Goal: Transaction & Acquisition: Obtain resource

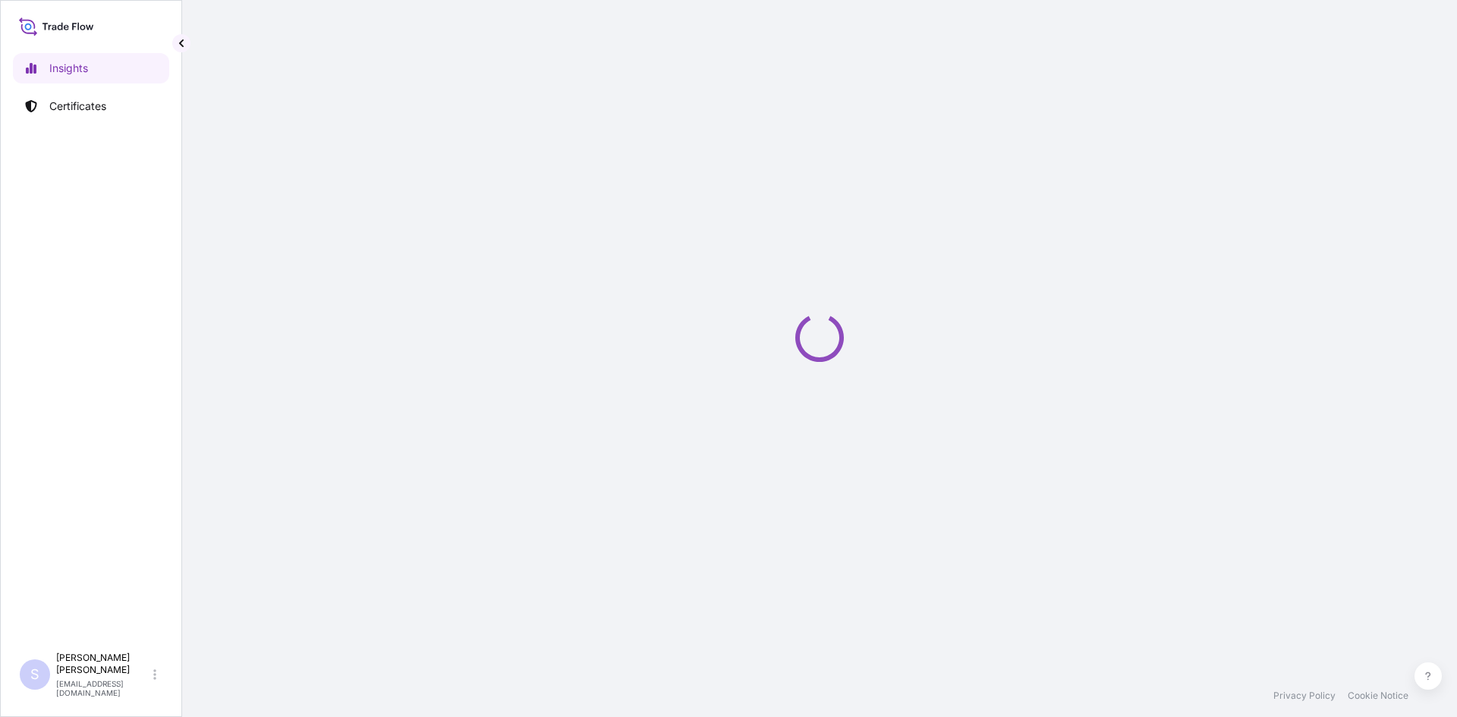
select select "2025"
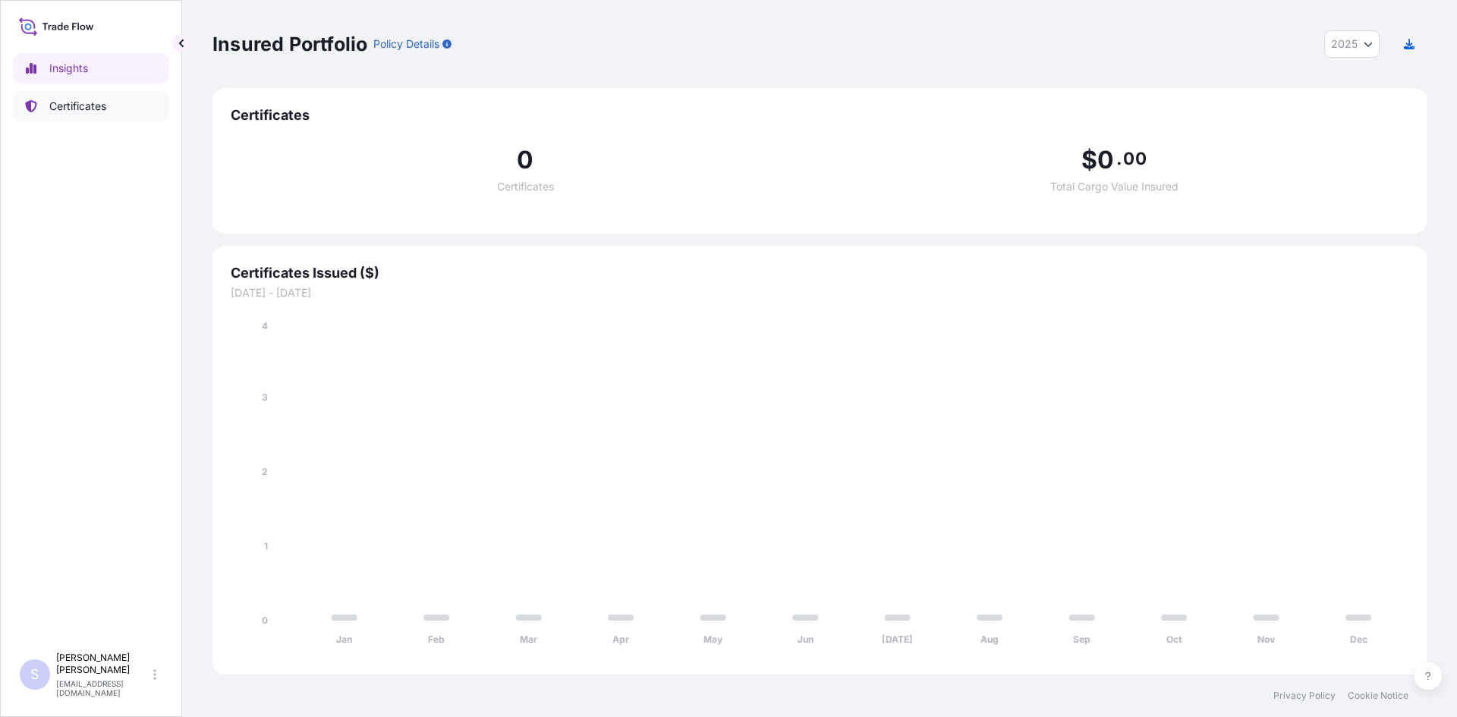
click at [77, 102] on p "Certificates" at bounding box center [77, 106] width 57 height 15
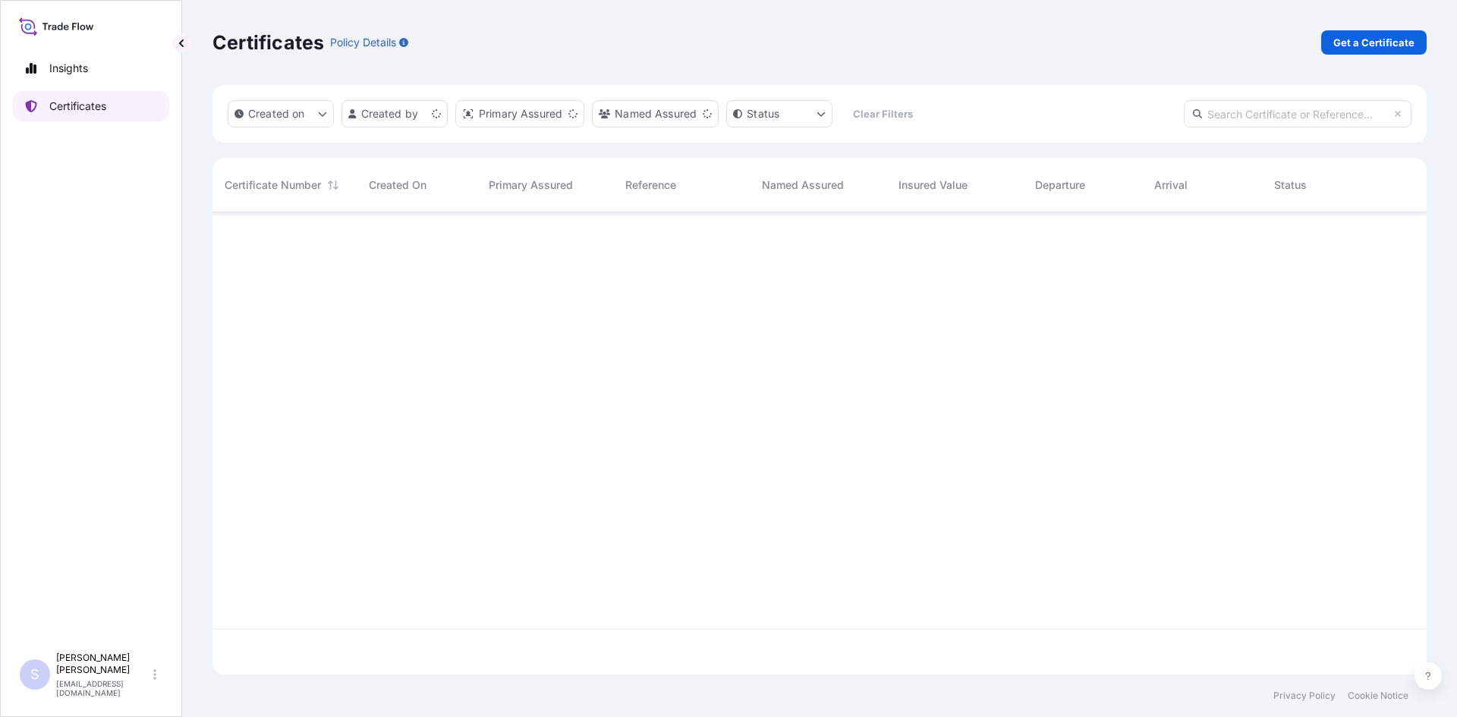
scroll to position [459, 1203]
click at [1385, 44] on p "Get a Certificate" at bounding box center [1374, 42] width 81 height 15
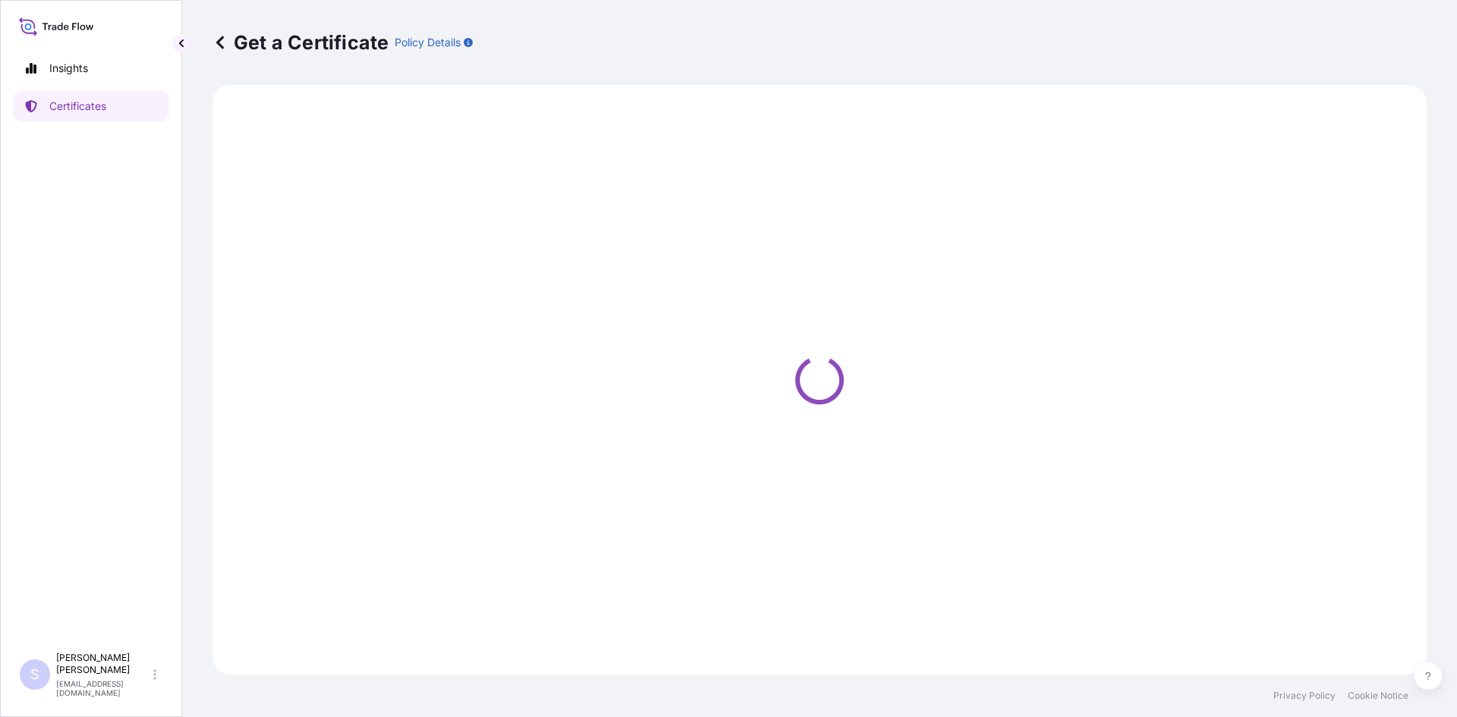
select select "Sea"
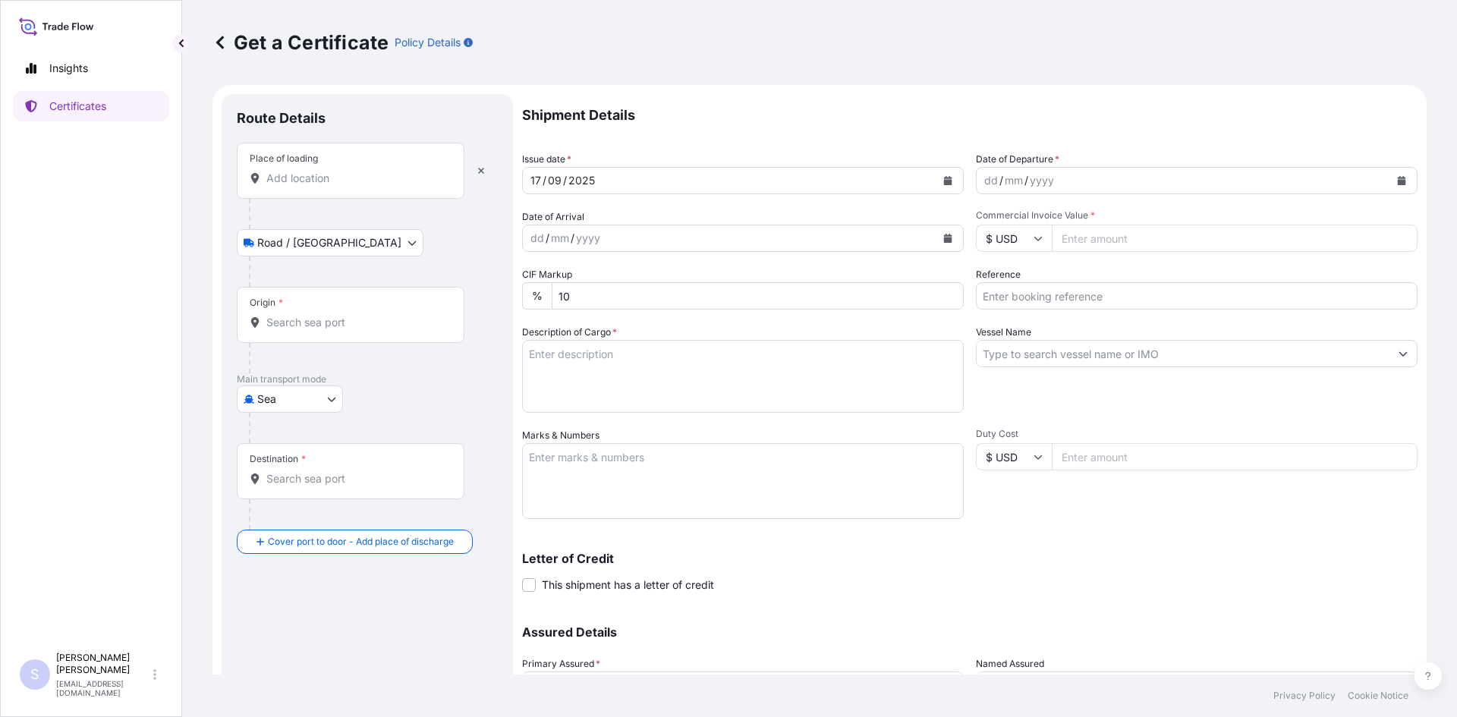
click at [371, 191] on div "Place of loading" at bounding box center [351, 171] width 228 height 56
click at [371, 186] on input "Place of loading" at bounding box center [355, 178] width 179 height 15
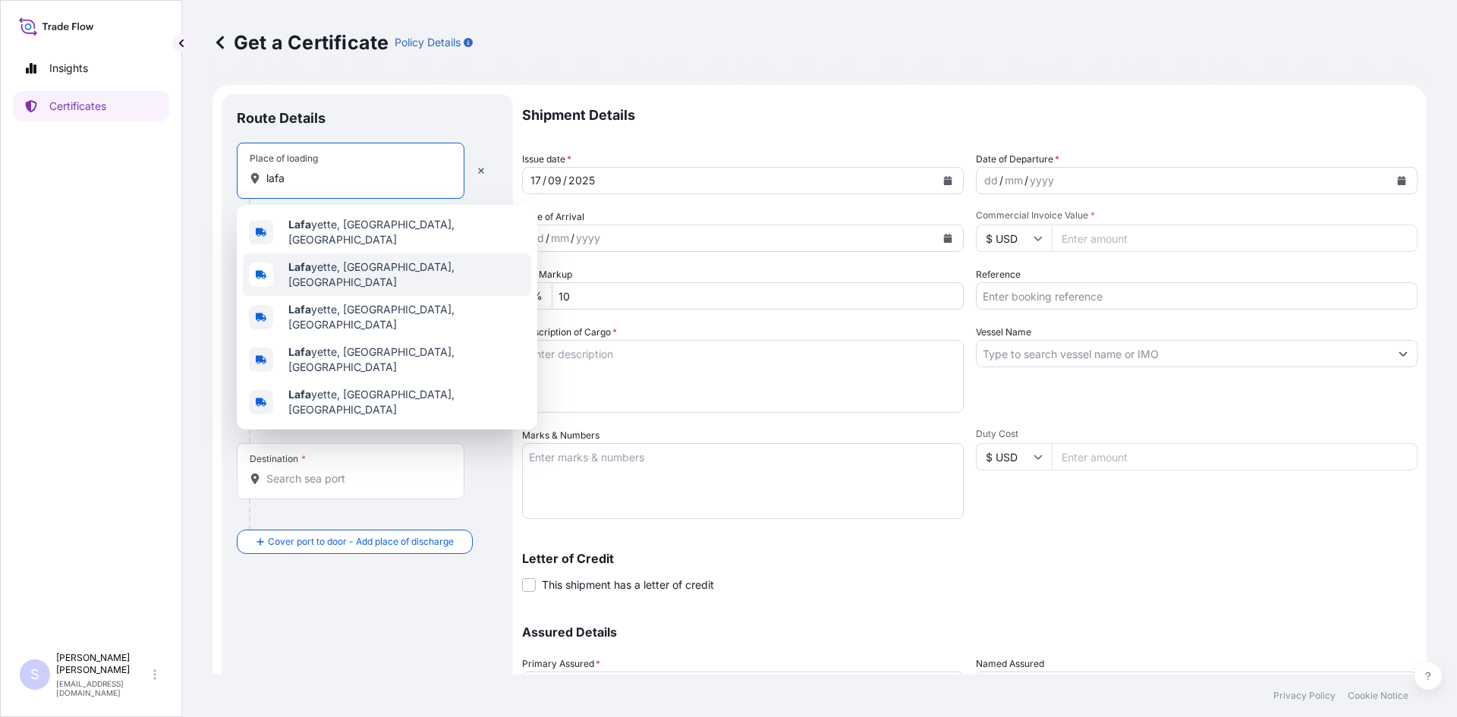
click at [361, 260] on span "Lafa yette, IN, USA" at bounding box center [406, 275] width 237 height 30
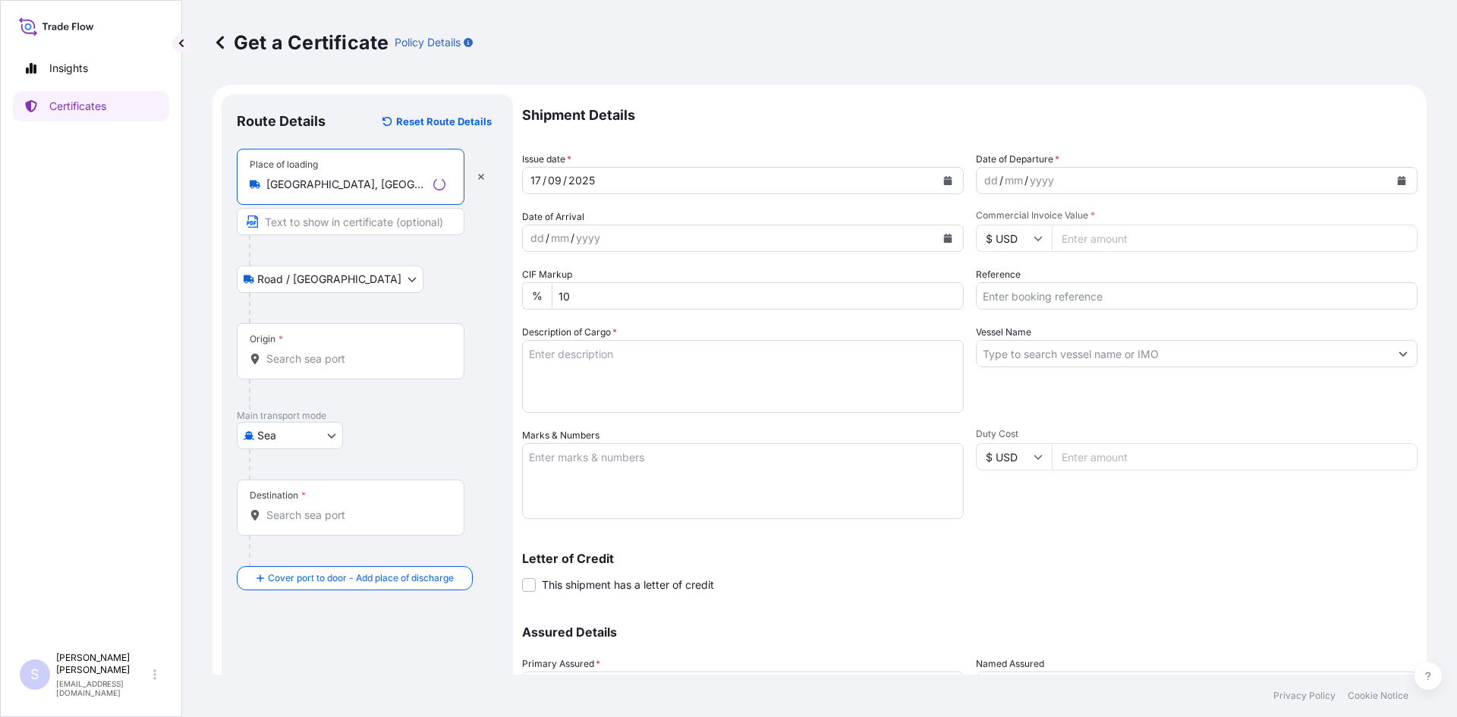
type input "Lafayette, IN, USA"
click at [325, 361] on input "Origin *" at bounding box center [355, 358] width 179 height 15
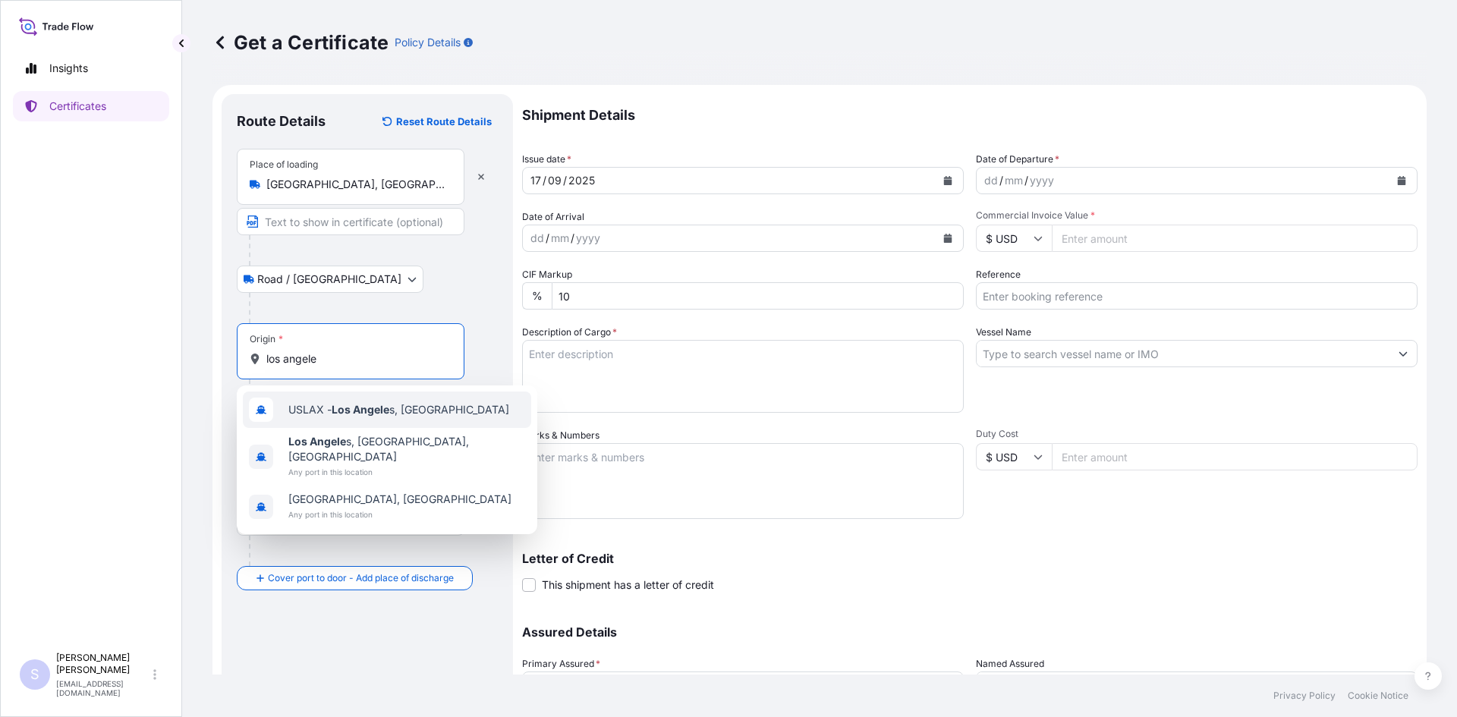
click at [427, 416] on span "USLAX - Los Angele s, United States" at bounding box center [398, 409] width 221 height 15
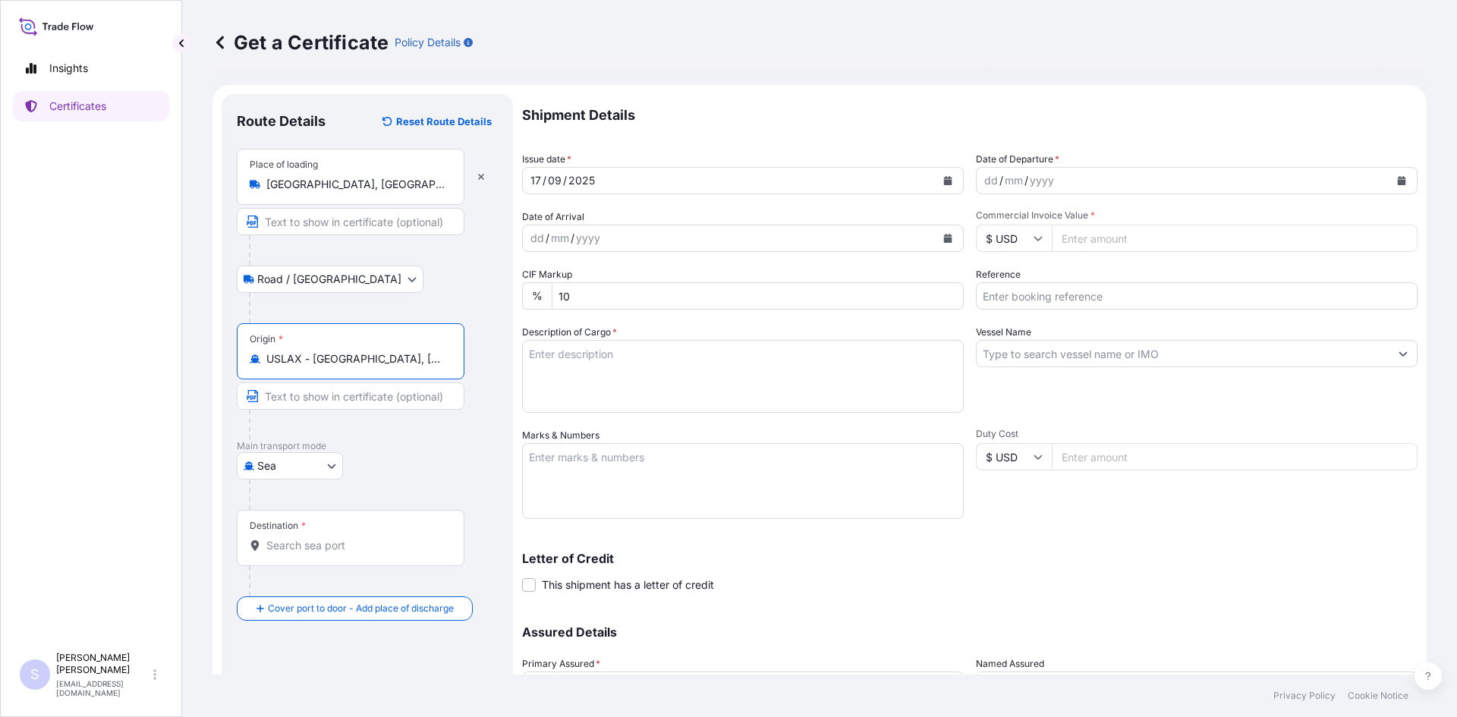
type input "USLAX - Los Angeles, United States"
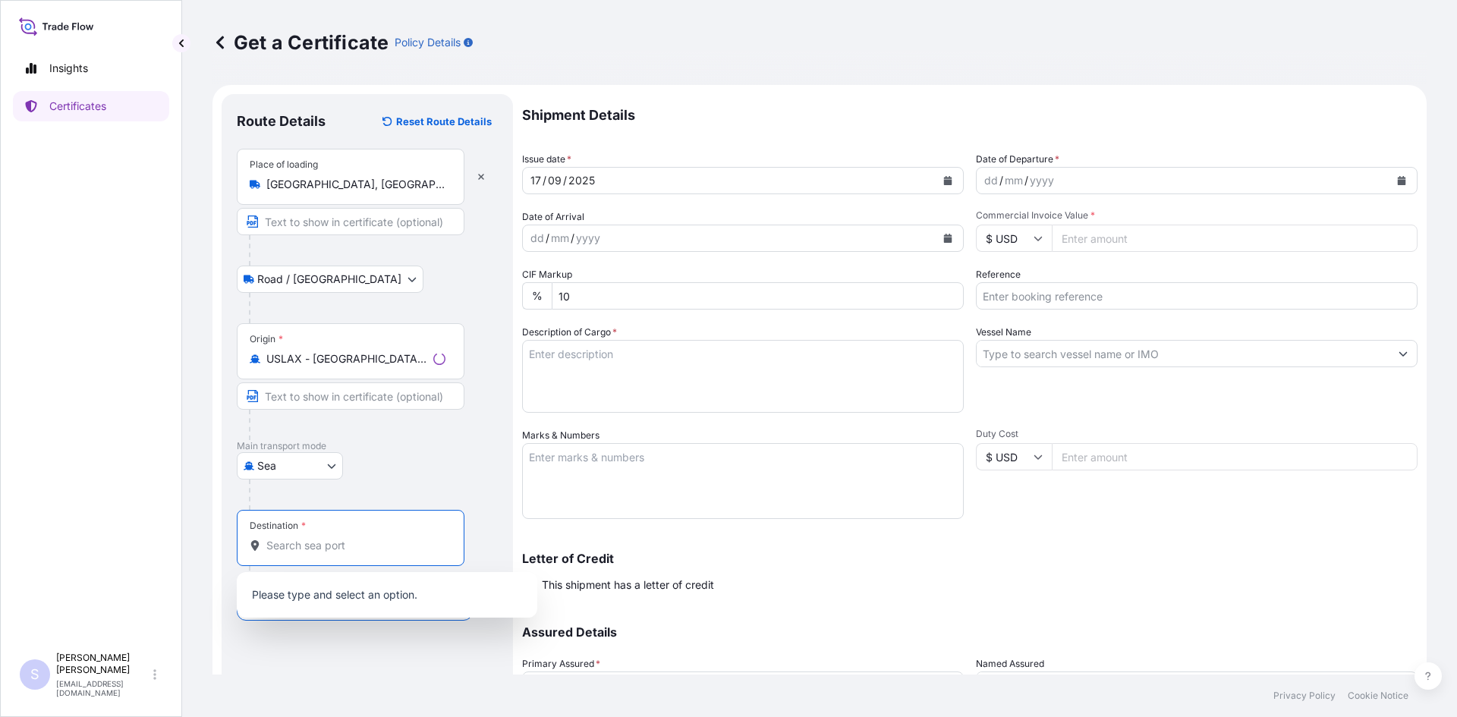
click at [316, 547] on input "Destination *" at bounding box center [355, 545] width 179 height 15
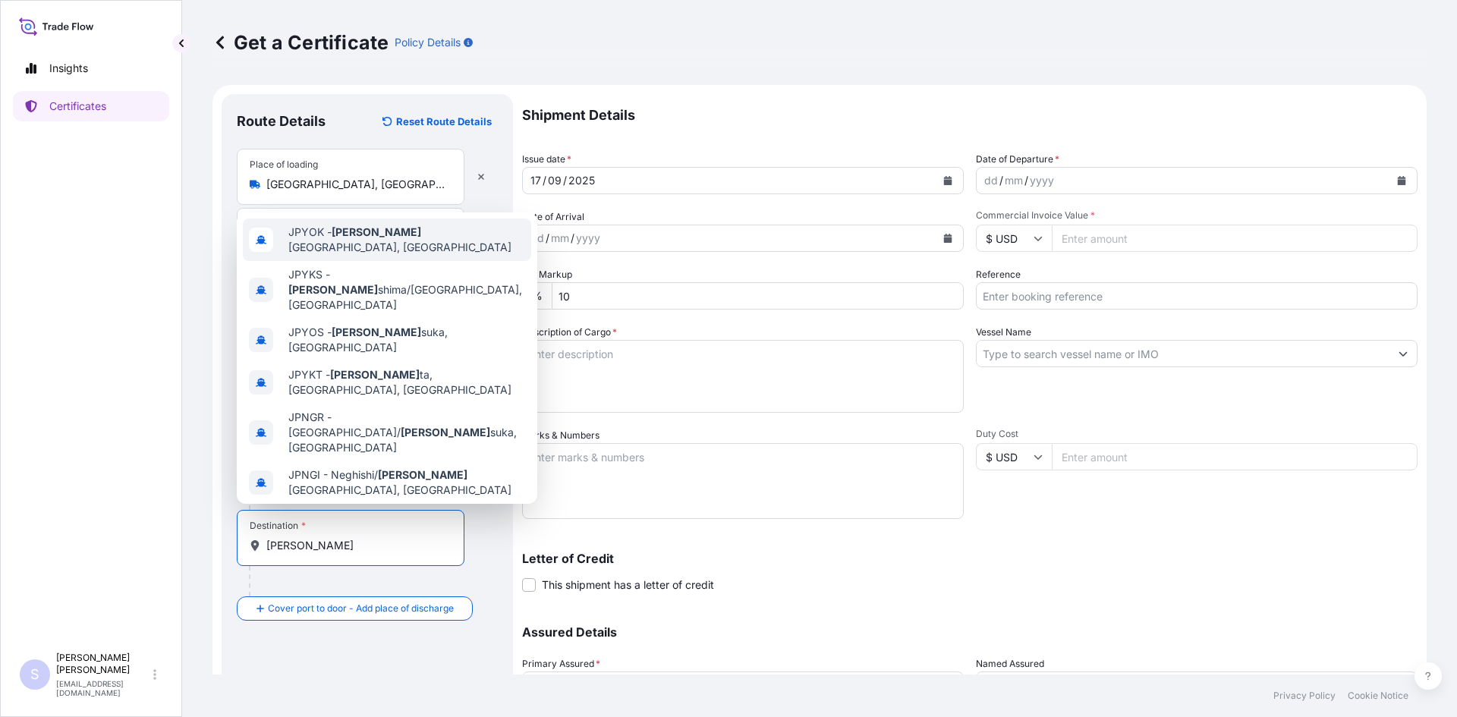
click at [373, 244] on div "JPYOK - Yoko hama, Japan" at bounding box center [387, 240] width 288 height 43
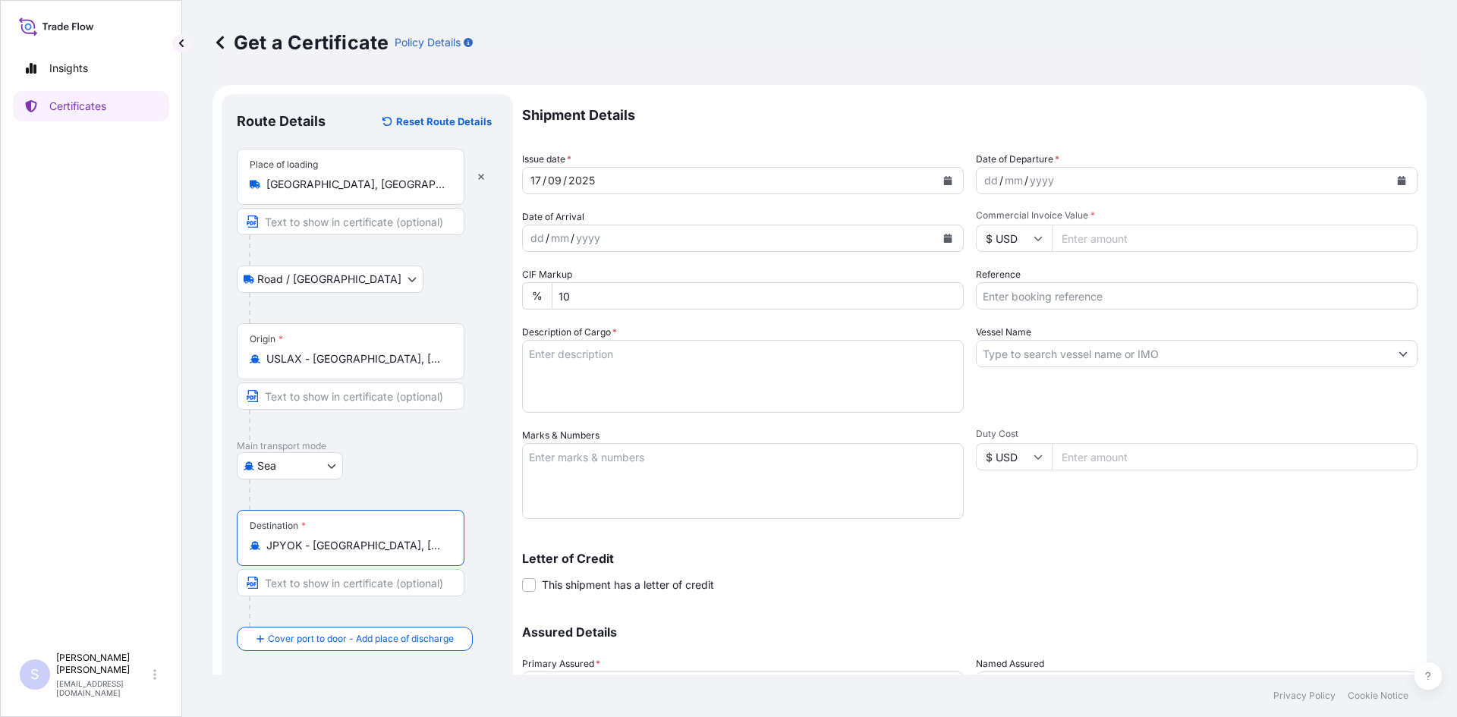
type input "JPYOK - Yokohama, Japan"
click at [1391, 172] on button "Calendar" at bounding box center [1402, 181] width 24 height 24
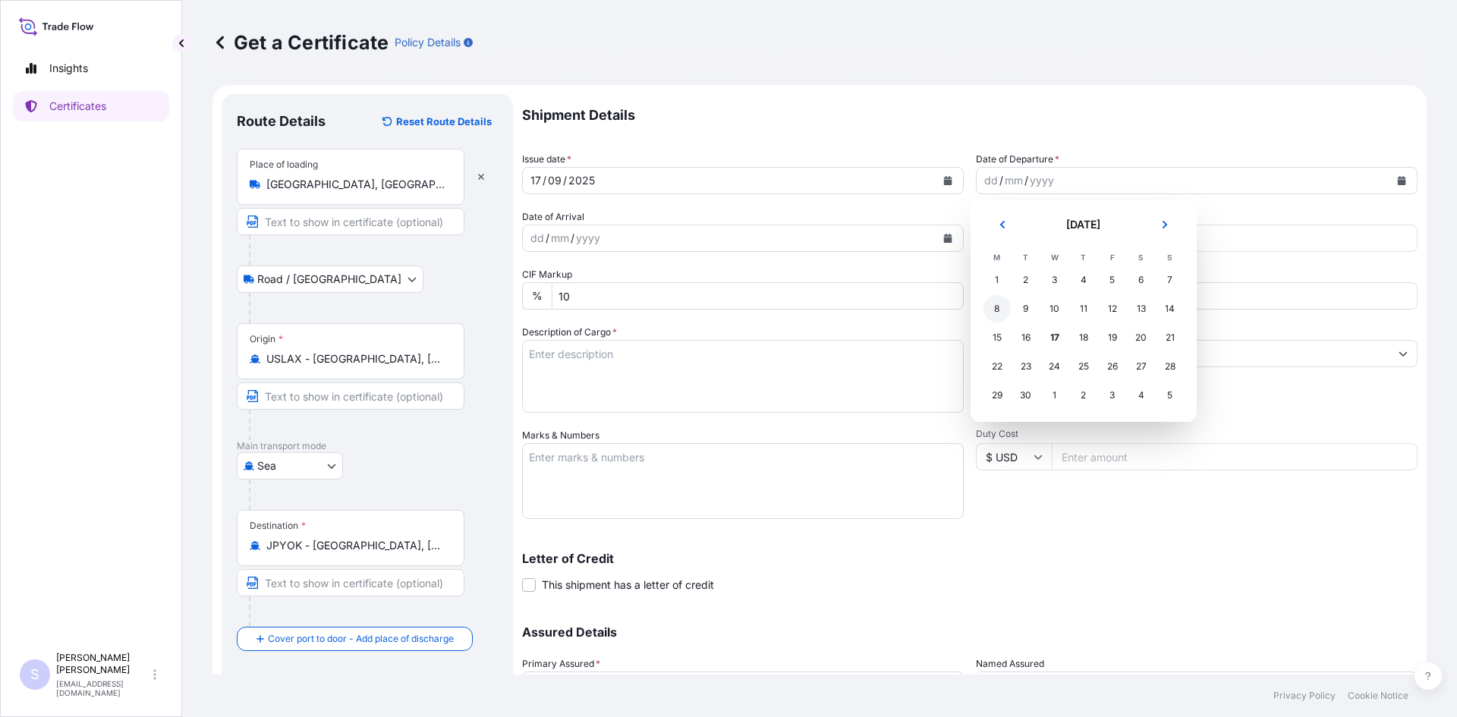
click at [994, 311] on div "8" at bounding box center [997, 308] width 27 height 27
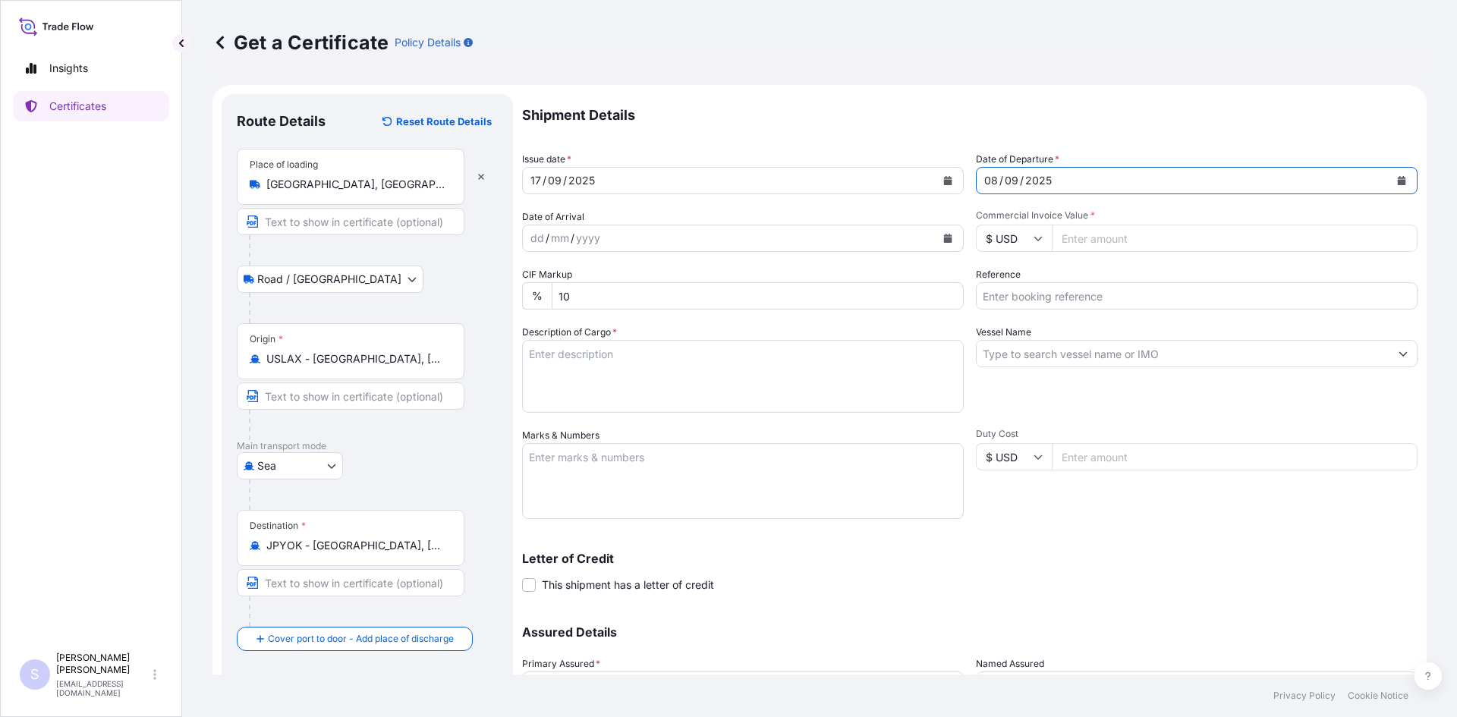
click at [944, 234] on icon "Calendar" at bounding box center [948, 238] width 9 height 9
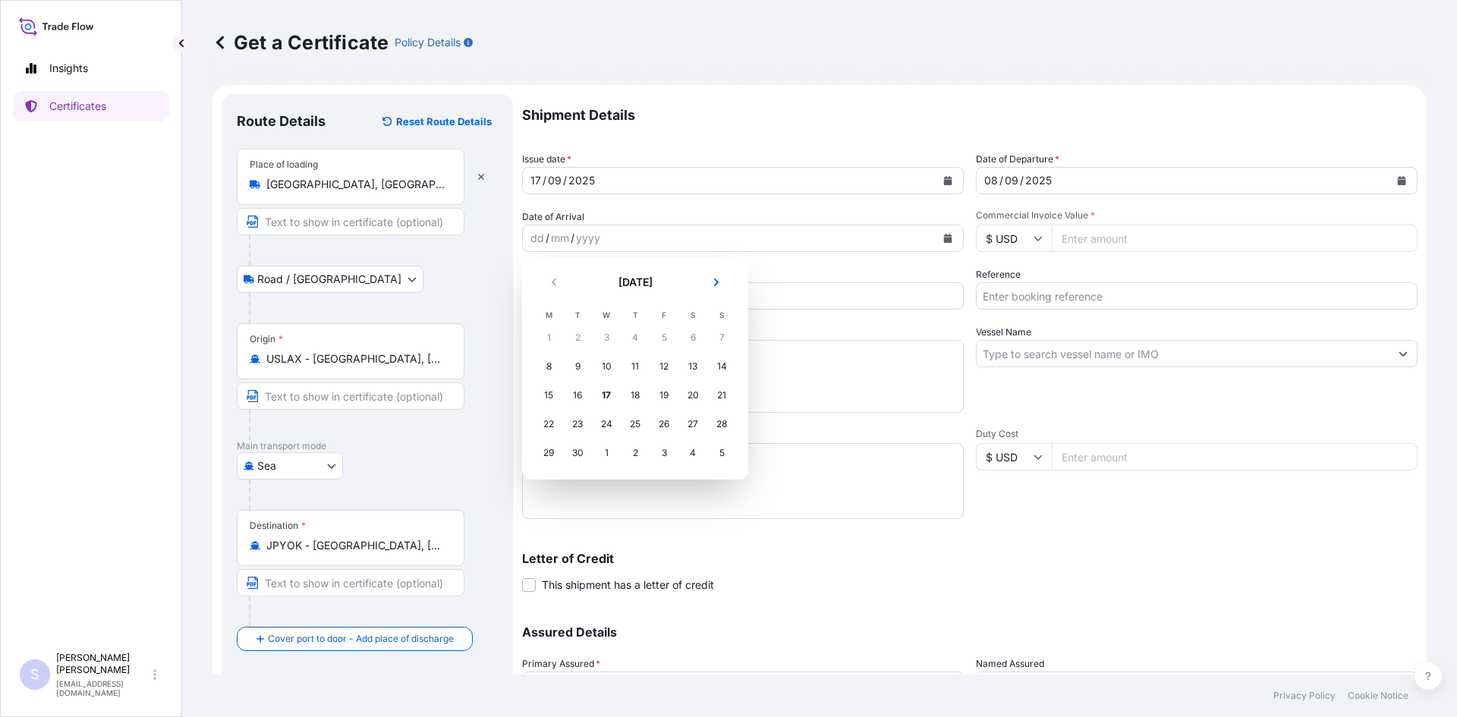
click at [698, 275] on header "September 2025" at bounding box center [635, 288] width 202 height 36
click at [718, 286] on icon "Next" at bounding box center [716, 282] width 9 height 9
click at [669, 341] on div "3" at bounding box center [664, 337] width 27 height 27
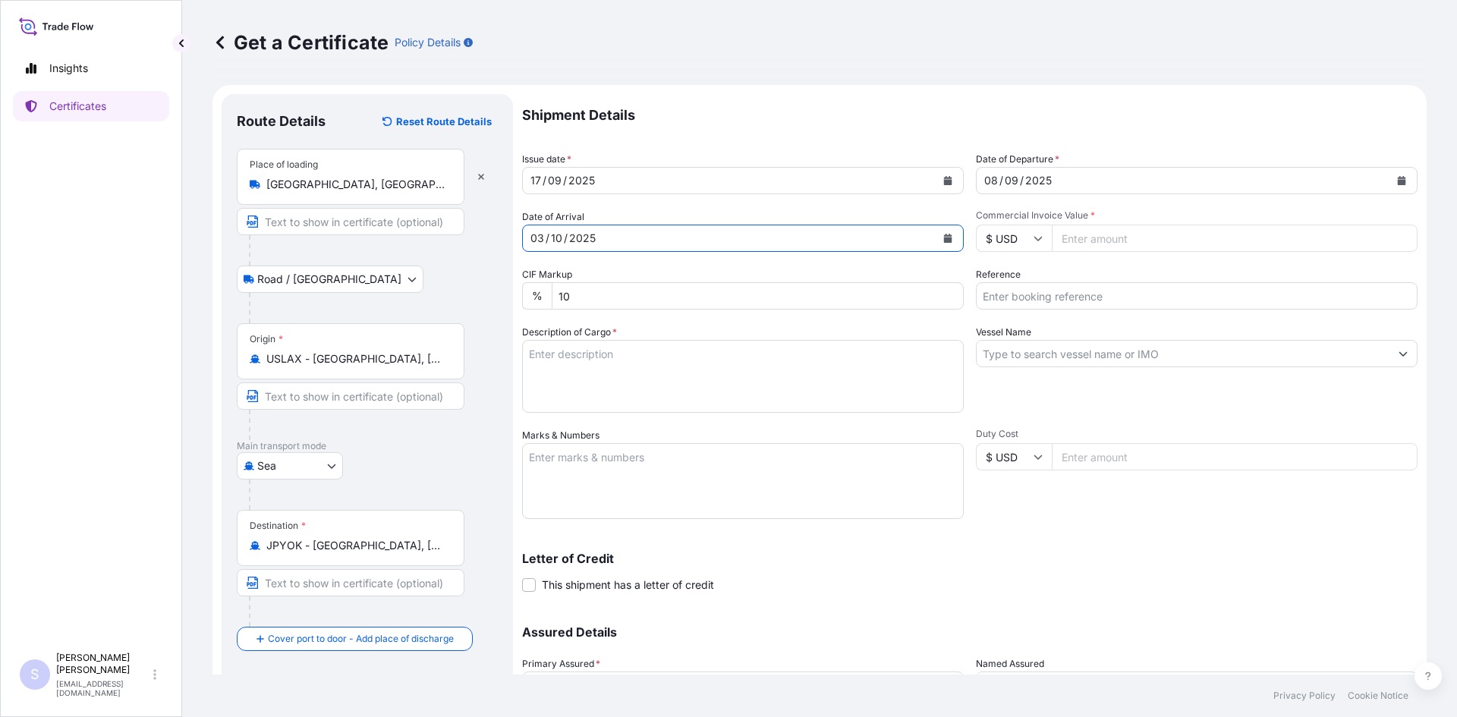
click at [1078, 238] on input "Commercial Invoice Value *" at bounding box center [1235, 238] width 366 height 27
click at [1211, 236] on input "Commercial Invoice Value *" at bounding box center [1235, 238] width 366 height 27
type input "89382.40"
type input "2567785-86"
type textarea "64 BAGS PROMITOR SOLUBLE FIBER 97"
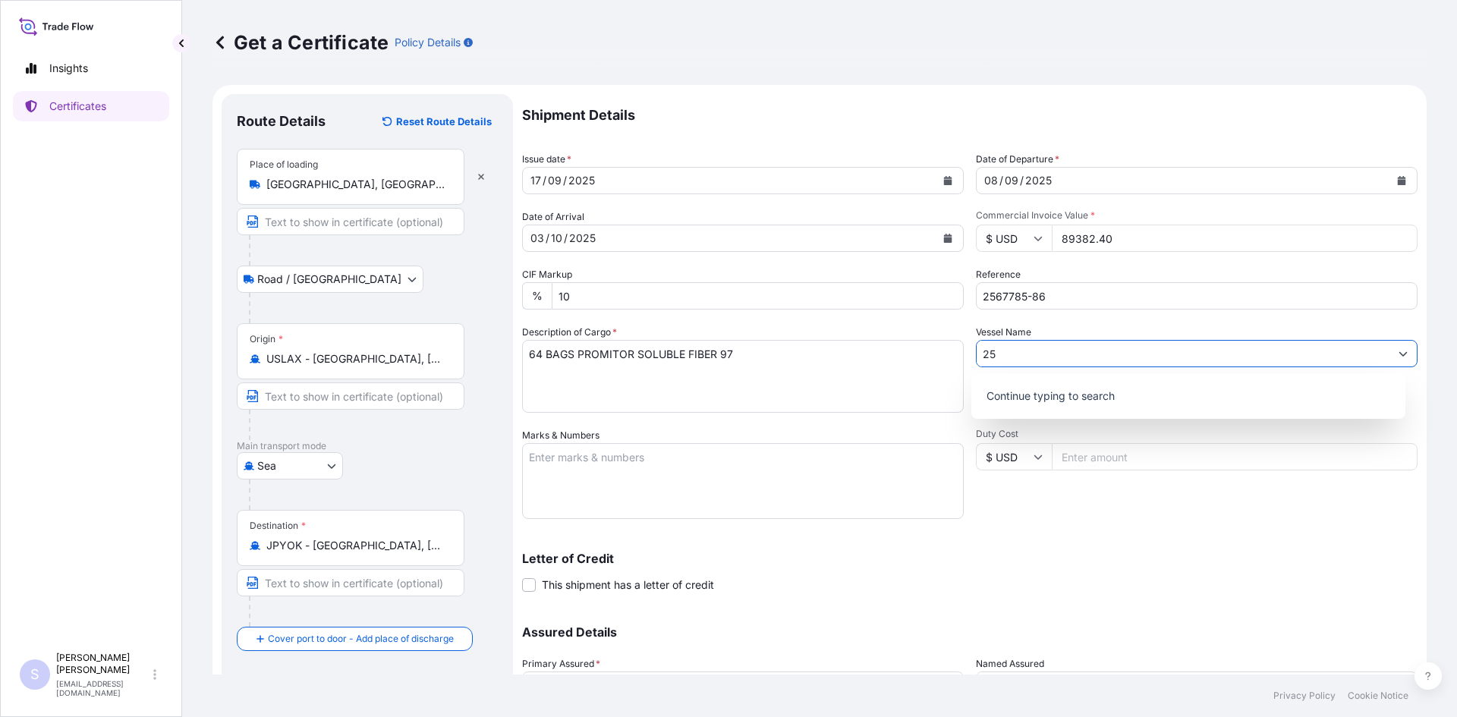
type input "2"
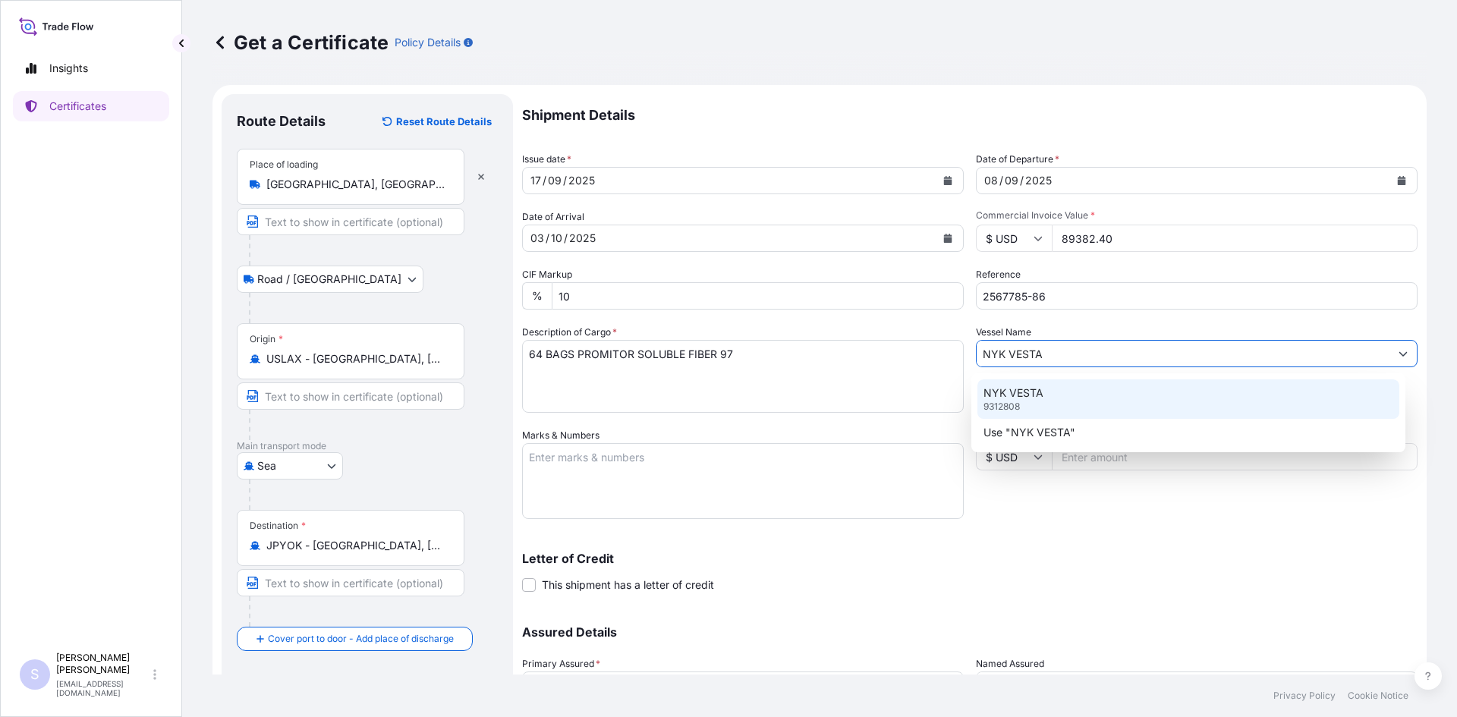
click at [1024, 397] on p "NYK VESTA" at bounding box center [1014, 393] width 60 height 15
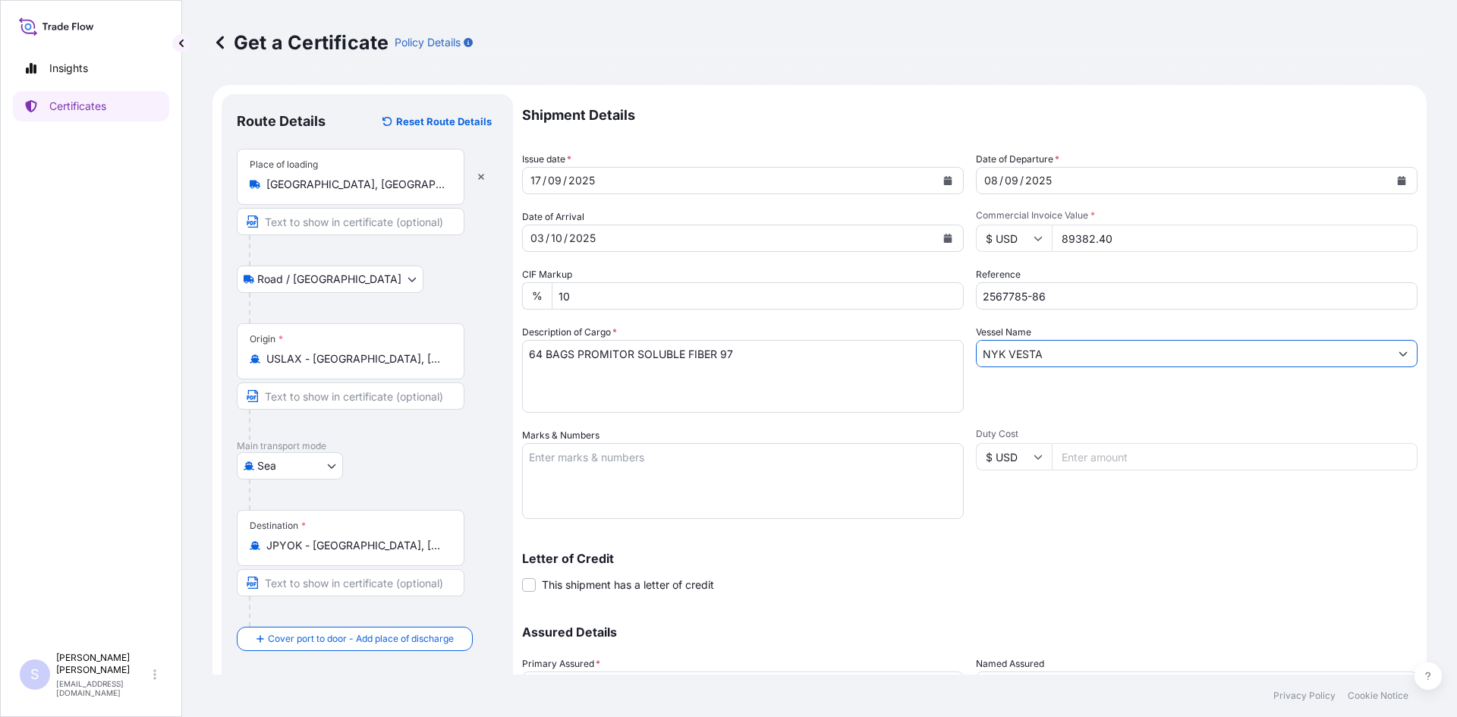
type input "NYK VESTA"
click at [761, 477] on textarea "Marks & Numbers" at bounding box center [743, 481] width 442 height 76
type textarea "ONEU0295799 0120343 FDCU0493102 0120350"
click at [1072, 565] on div "Letter of Credit This shipment has a letter of credit Letter of credit * Letter…" at bounding box center [970, 573] width 896 height 40
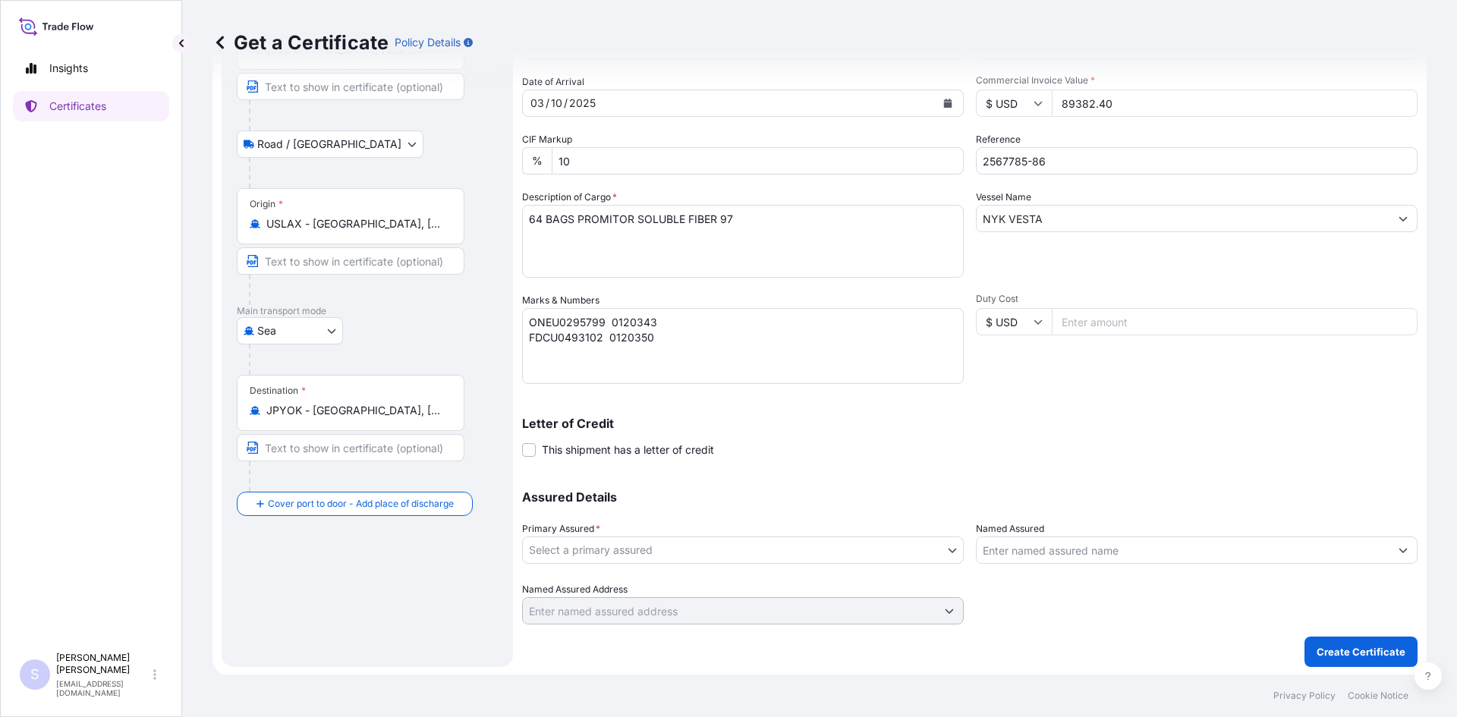
scroll to position [137, 0]
click at [613, 545] on body "Insights Certificates S Steve Klinger csidocs@cargos.com Get a Certificate Poli…" at bounding box center [728, 358] width 1457 height 717
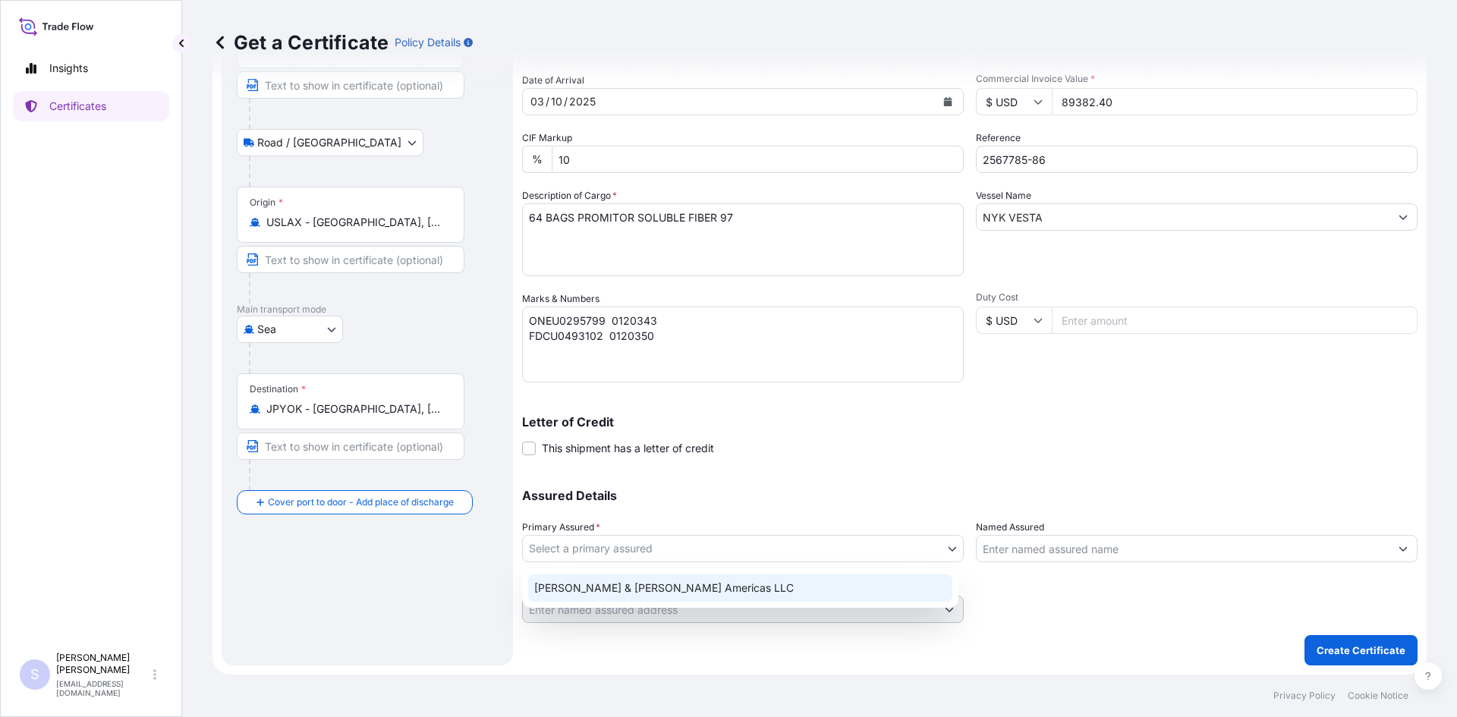
click at [648, 585] on div "Tate & Lyle Americas LLC" at bounding box center [740, 588] width 424 height 27
select select "31658"
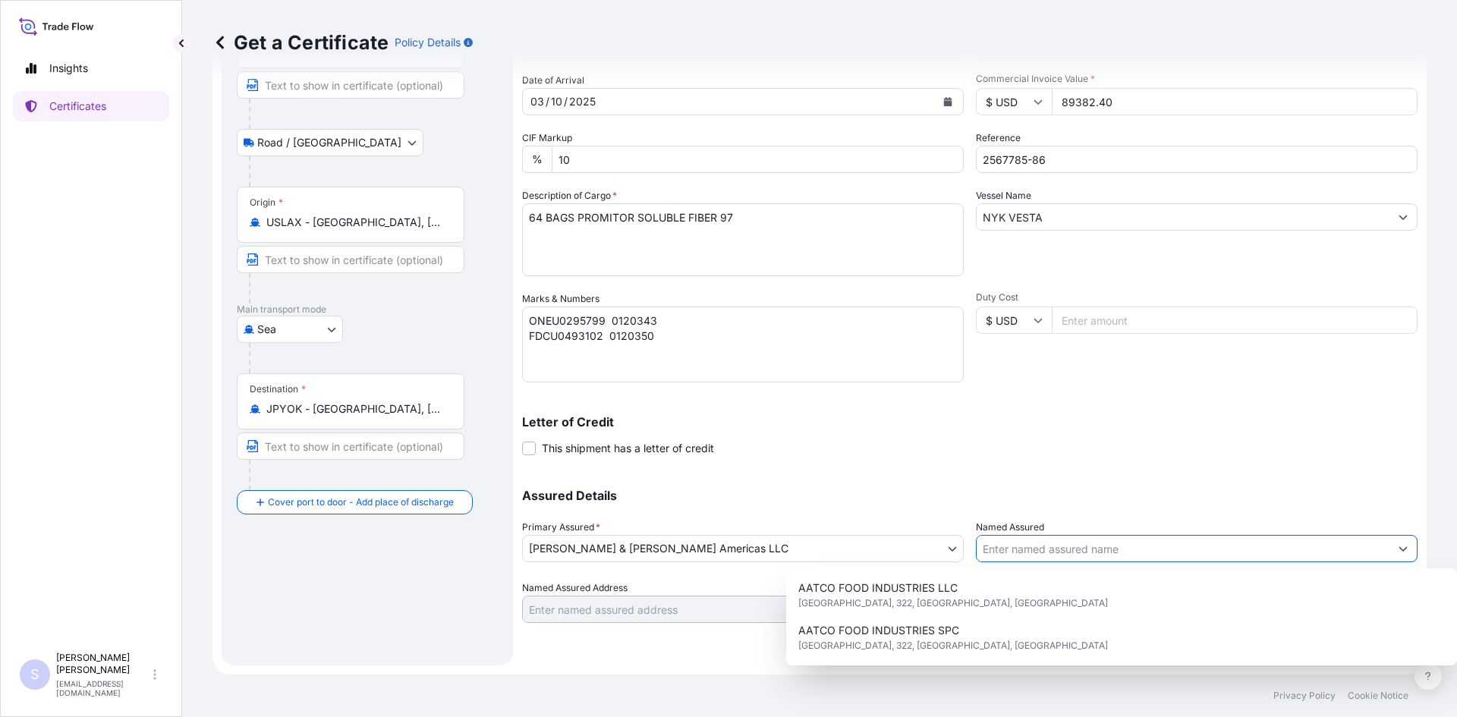
click at [1000, 550] on input "Named Assured" at bounding box center [1183, 548] width 413 height 27
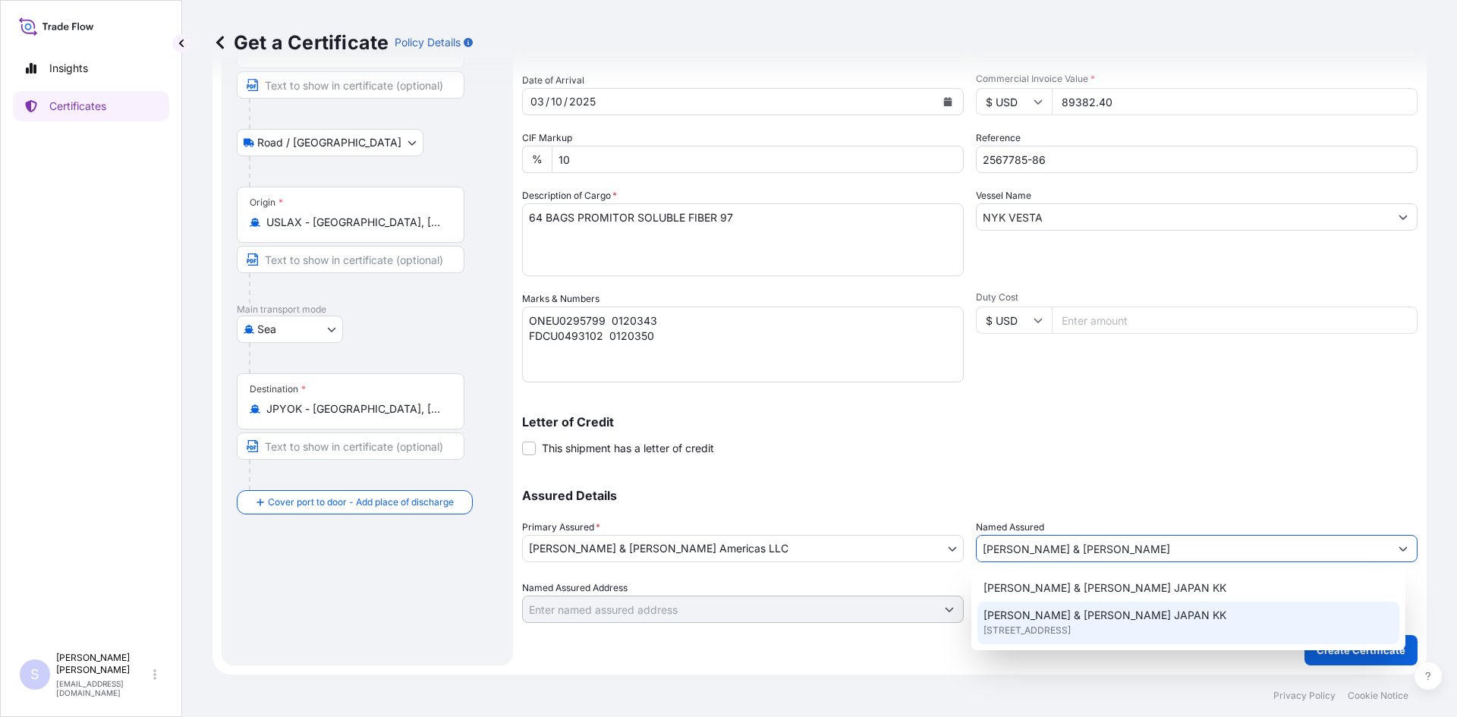
click at [1048, 622] on span "TATE & LYLE JAPAN KK" at bounding box center [1105, 615] width 243 height 15
type input "TATE & LYLE JAPAN KK"
type input "71097th Floor Kashikei Building"
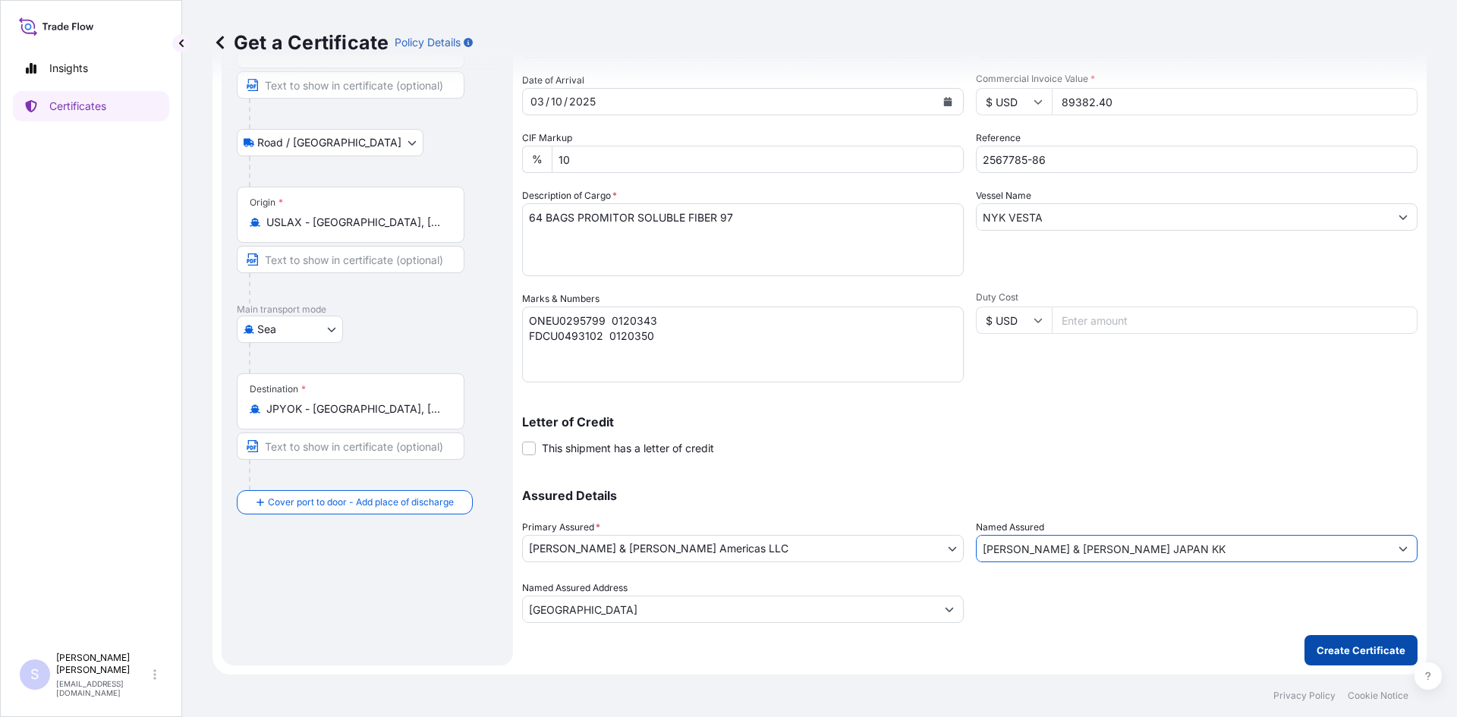
type input "TATE & LYLE JAPAN KK"
click at [1346, 652] on p "Create Certificate" at bounding box center [1361, 650] width 89 height 15
type input "71097th Floor Kashikei Building"
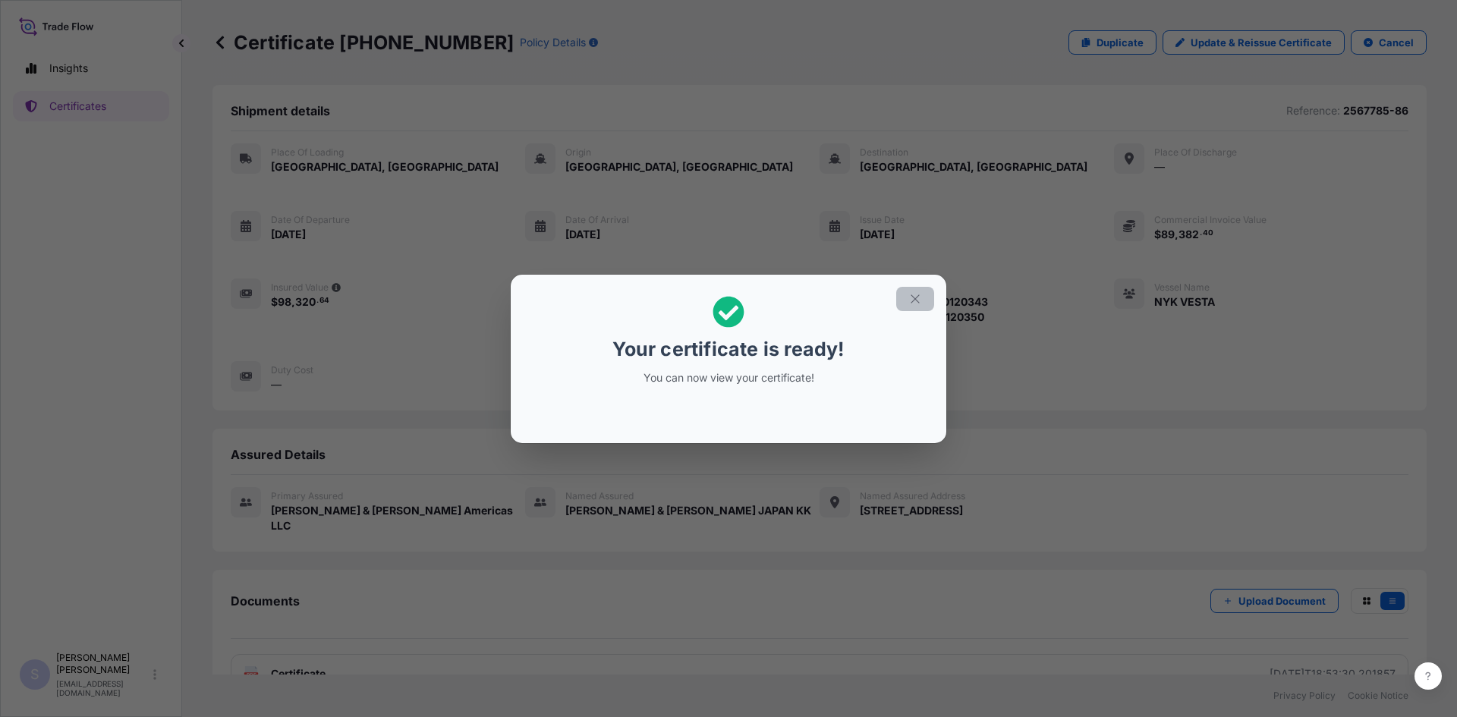
click at [922, 294] on button "button" at bounding box center [916, 299] width 38 height 24
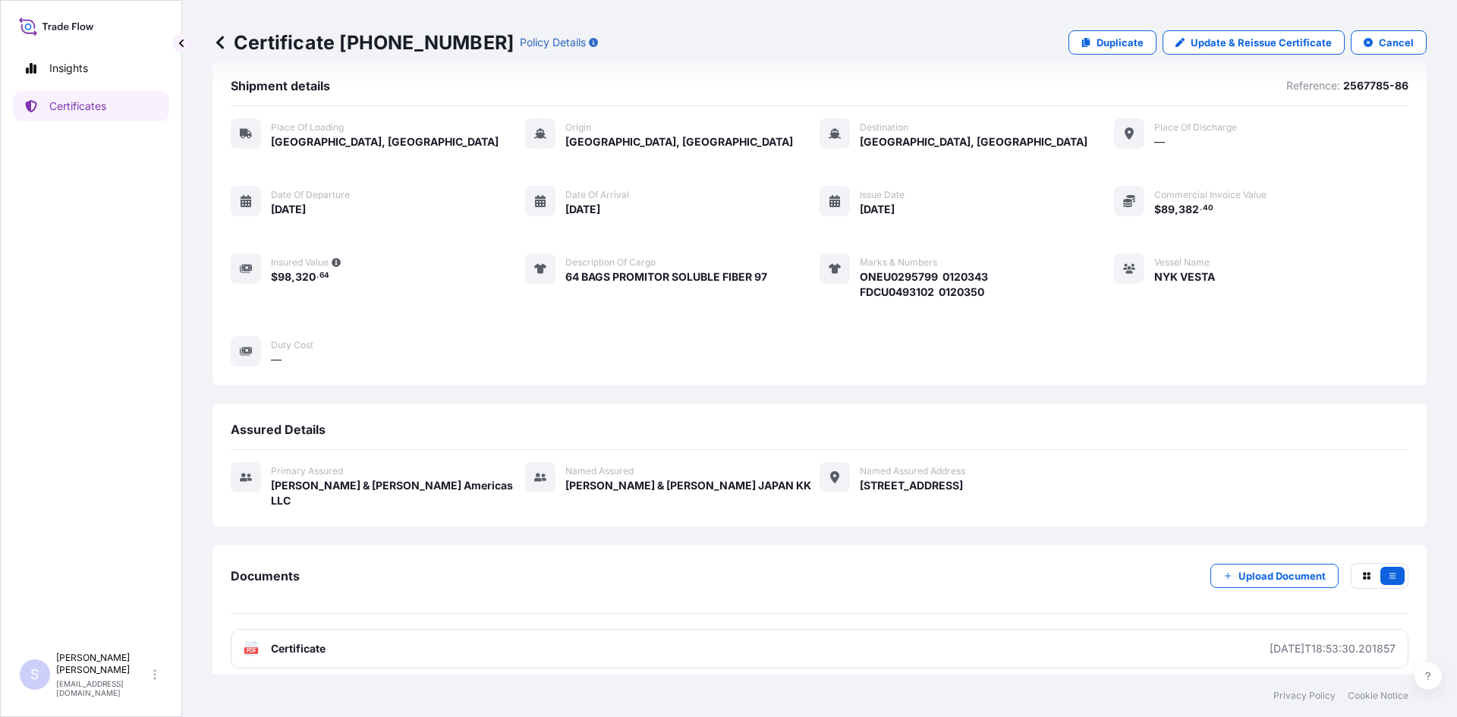
scroll to position [37, 0]
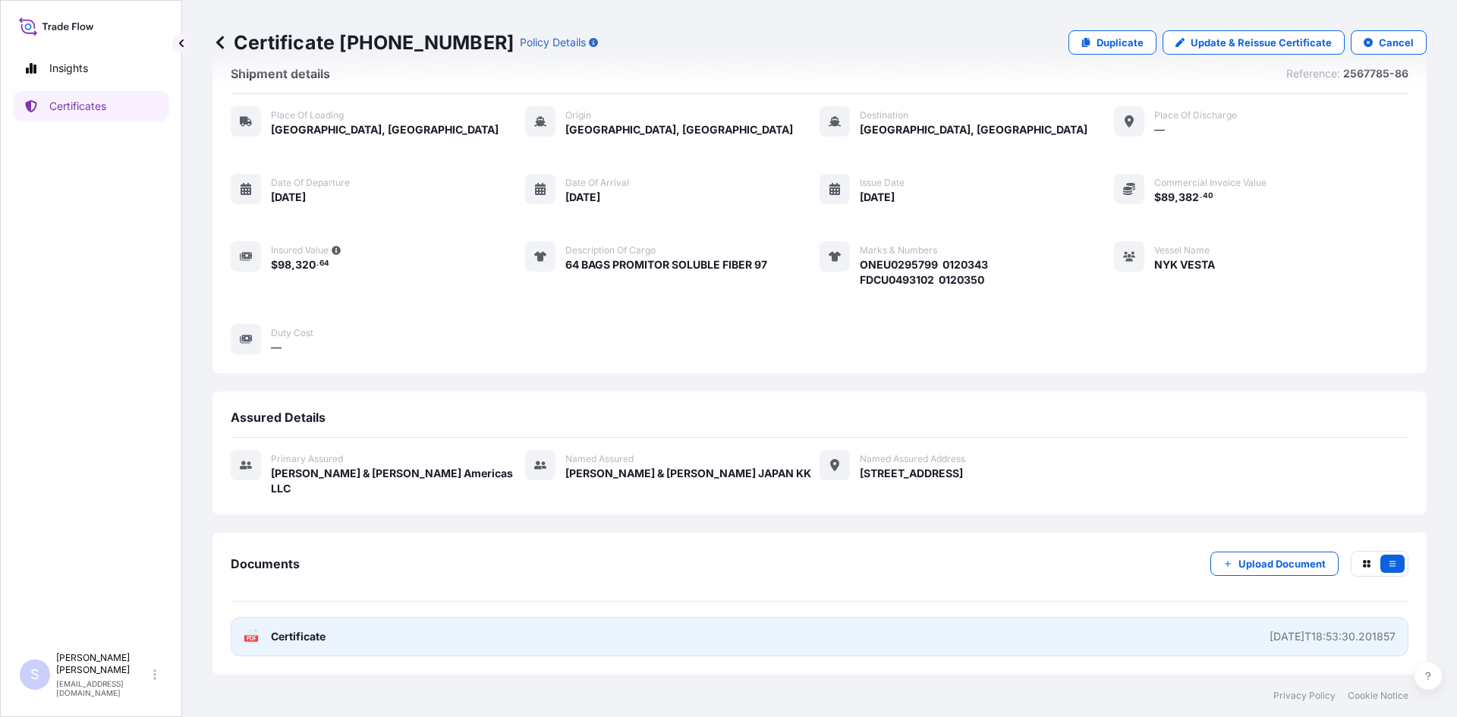
click at [257, 632] on icon "PDF" at bounding box center [251, 636] width 15 height 15
